Goal: Information Seeking & Learning: Learn about a topic

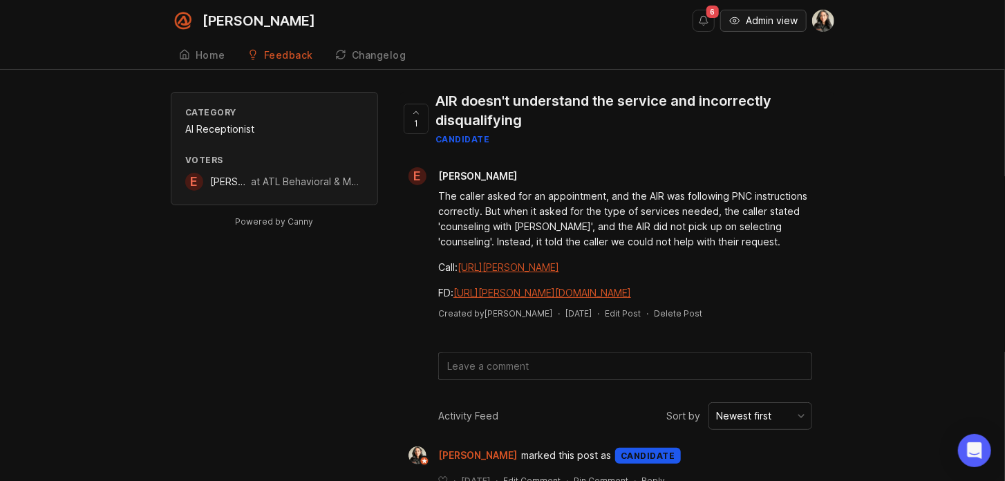
click at [771, 19] on span "Admin view" at bounding box center [772, 21] width 52 height 14
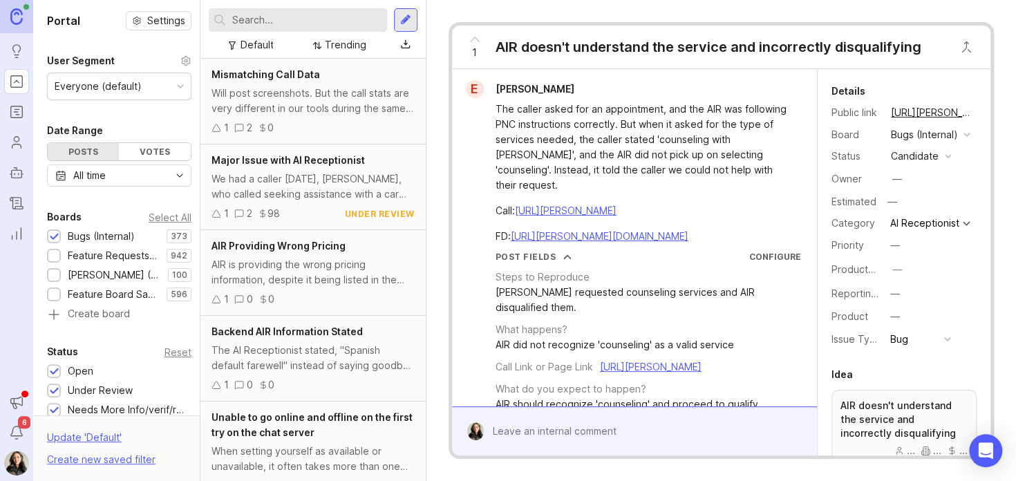
scroll to position [502, 0]
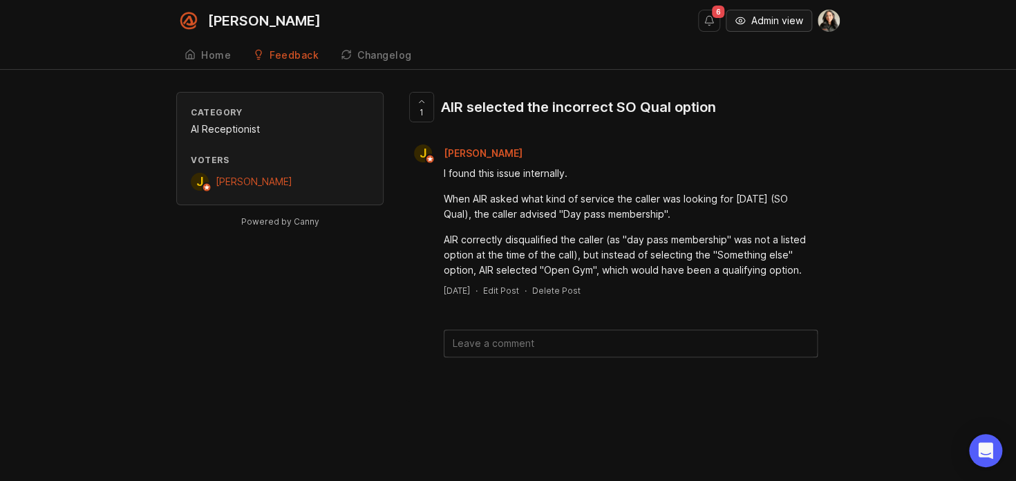
click at [766, 28] on button "Admin view" at bounding box center [769, 21] width 86 height 22
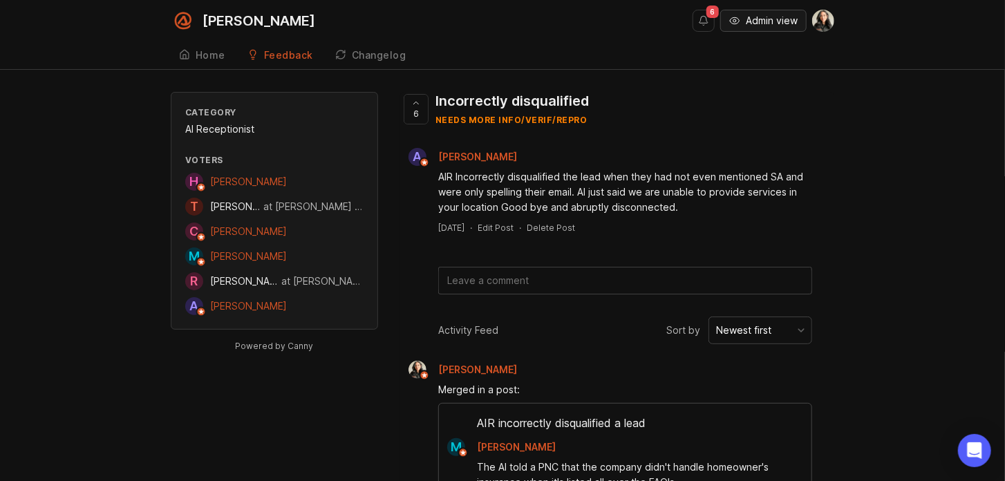
click at [777, 16] on span "Admin view" at bounding box center [772, 21] width 52 height 14
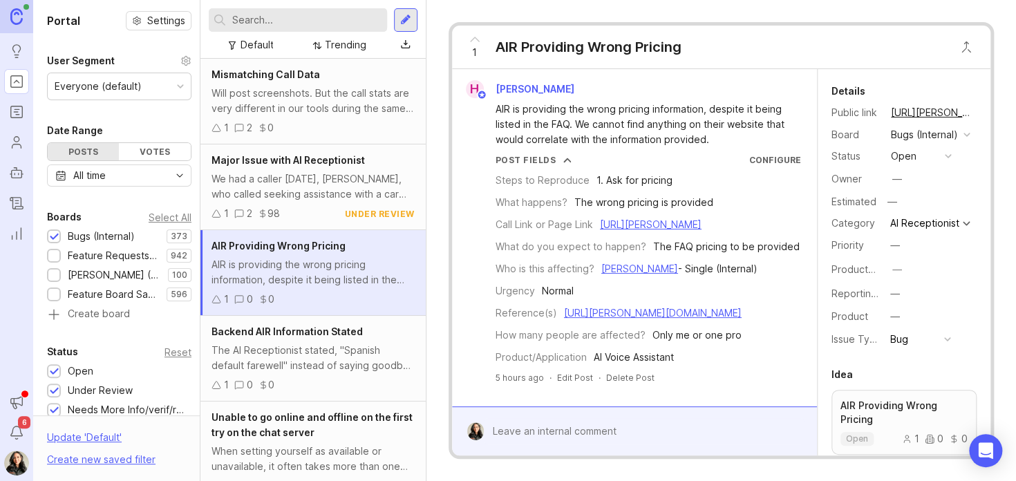
scroll to position [17, 0]
